Goal: Book appointment/travel/reservation

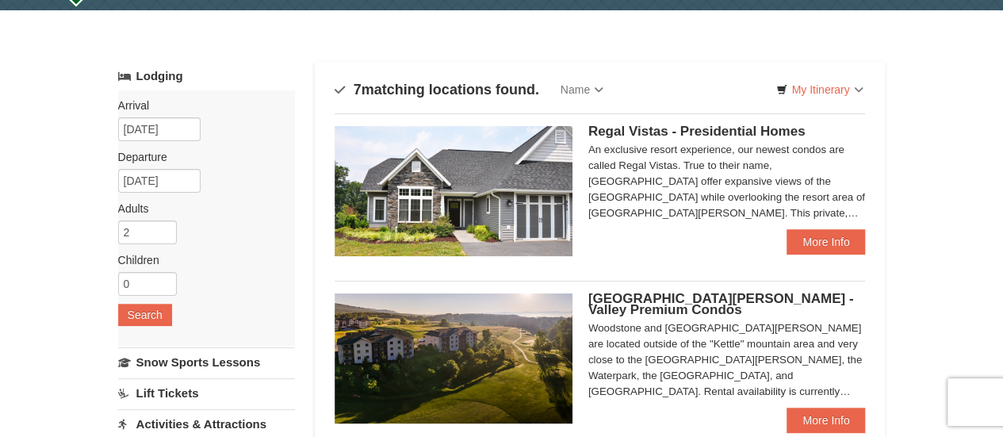
scroll to position [159, 0]
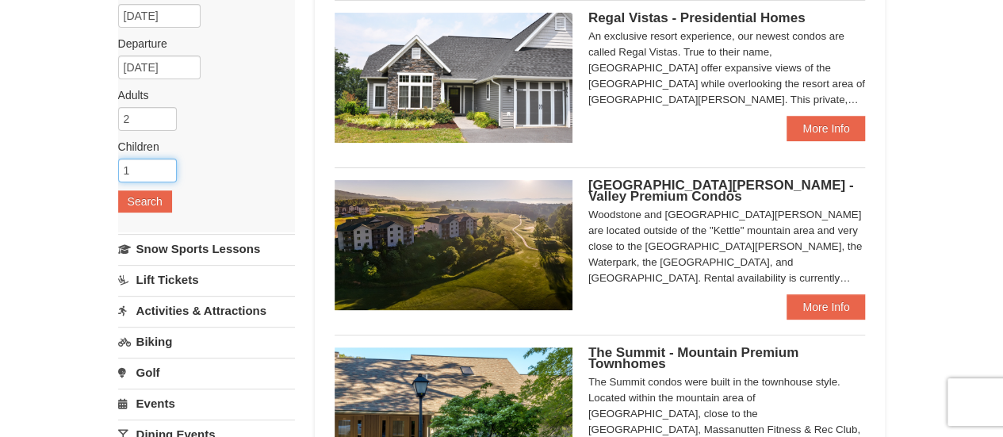
click at [162, 163] on input "1" at bounding box center [147, 171] width 59 height 24
click at [170, 166] on input "1" at bounding box center [147, 171] width 59 height 24
type input "2"
click at [163, 161] on input "2" at bounding box center [147, 171] width 59 height 24
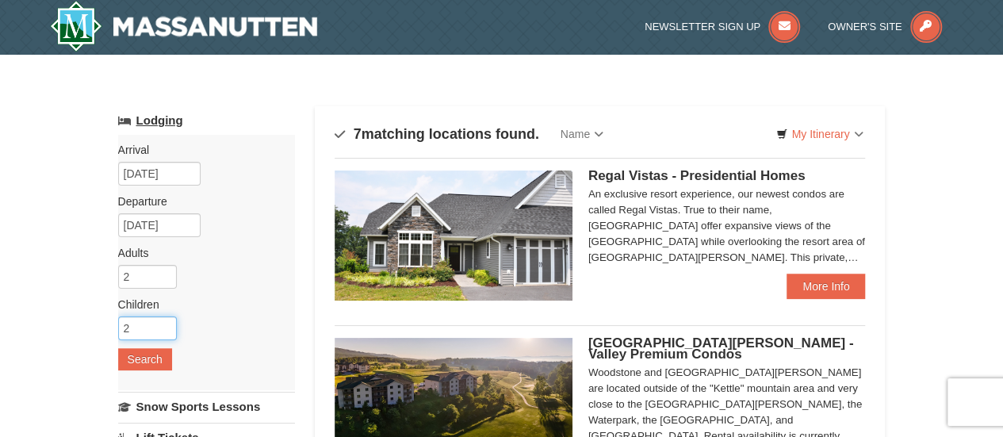
scroll to position [0, 0]
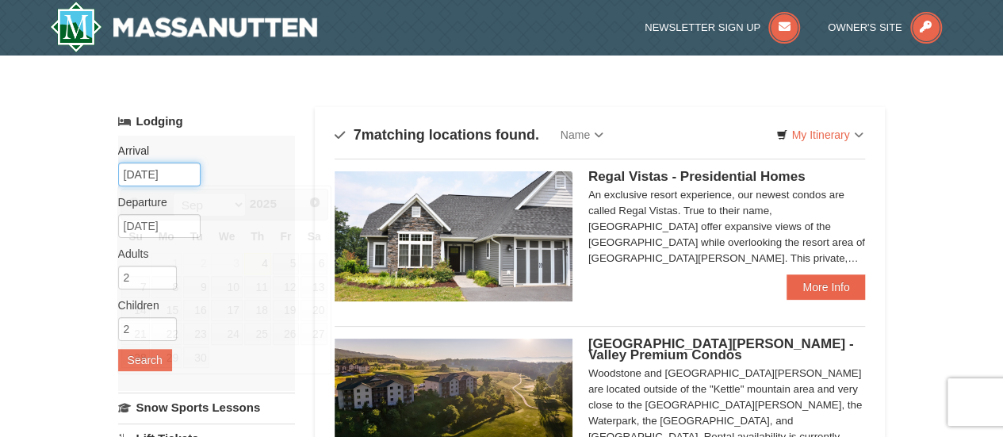
click at [163, 184] on input "[DATE]" at bounding box center [159, 175] width 82 height 24
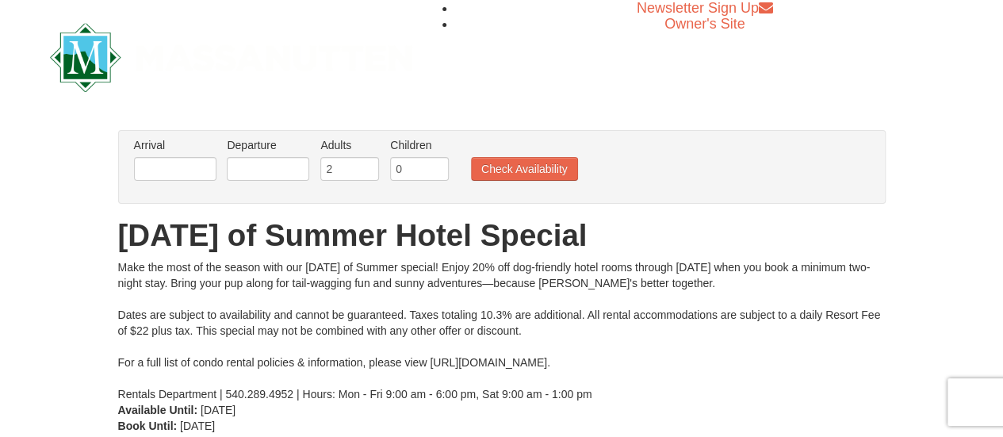
drag, startPoint x: 430, startPoint y: 359, endPoint x: 644, endPoint y: 358, distance: 214.1
click at [644, 358] on div "Make the most of the season with our [DATE] of Summer special! Enjoy 20% off do…" at bounding box center [502, 330] width 768 height 143
copy div "[URL][DOMAIN_NAME]"
